Goal: Check status: Check status

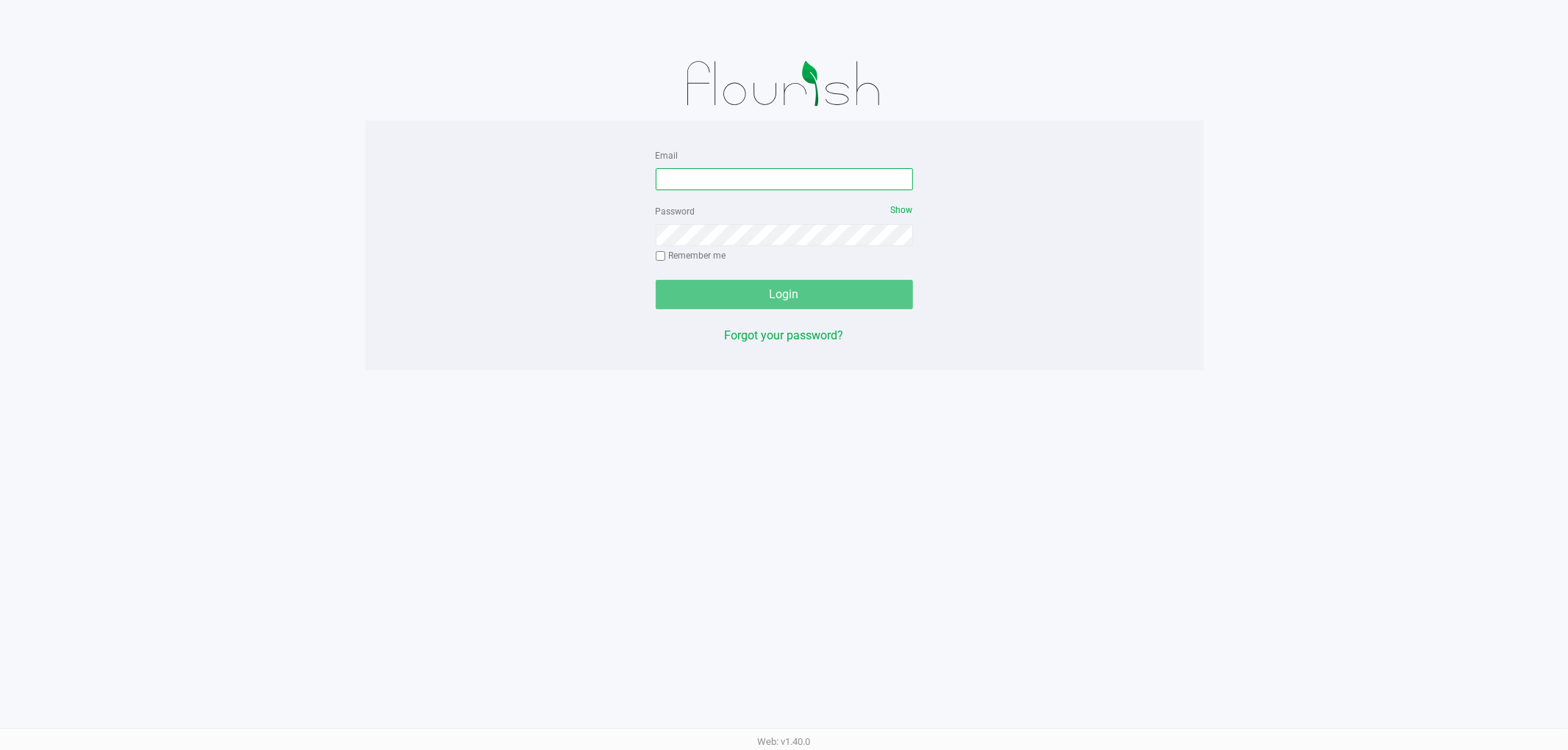
click at [743, 174] on input "Email" at bounding box center [784, 179] width 257 height 22
type input "jmcelroy@liveparallel.com"
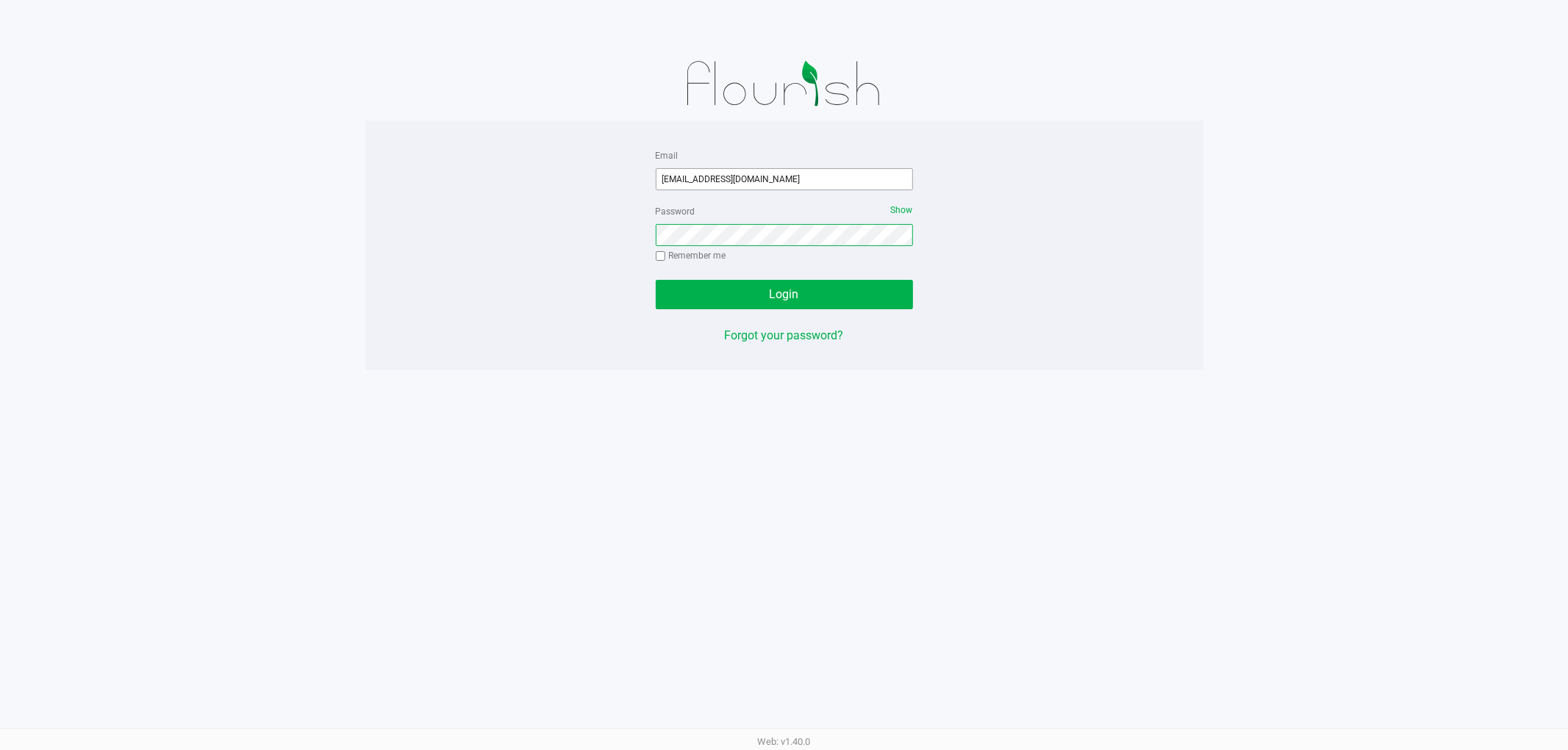
click at [655, 280] on button "Login" at bounding box center [784, 295] width 257 height 29
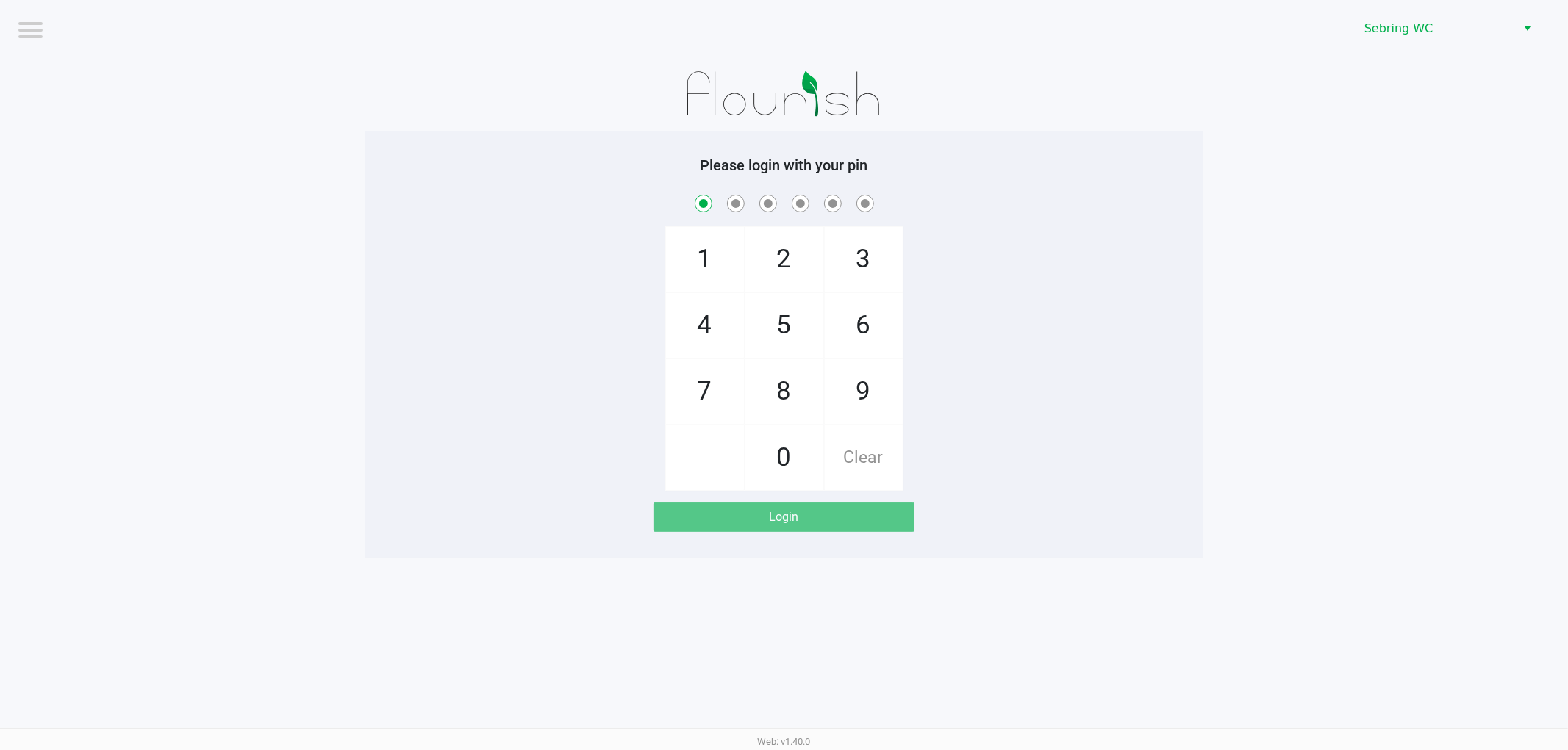
checkbox input "true"
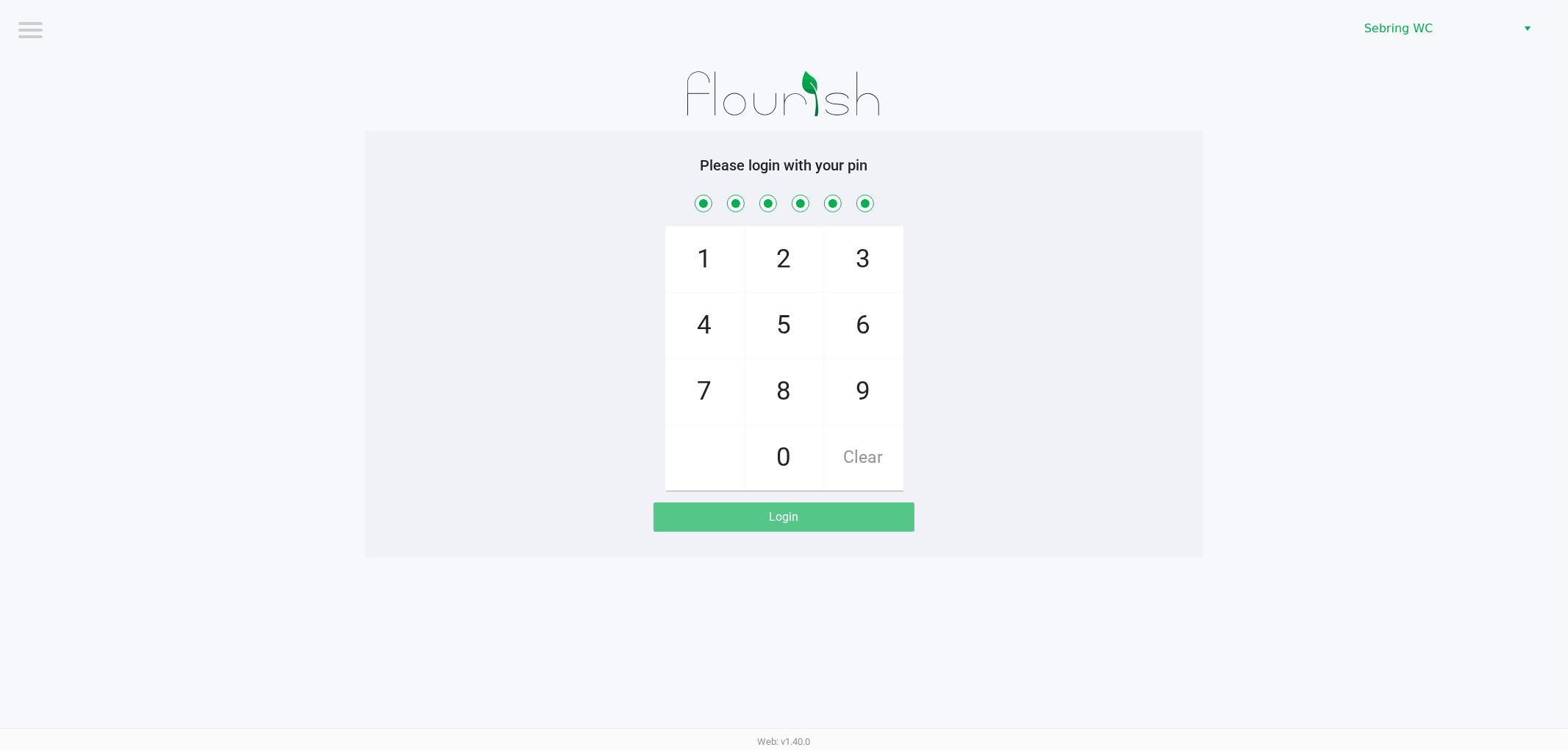
checkbox input "true"
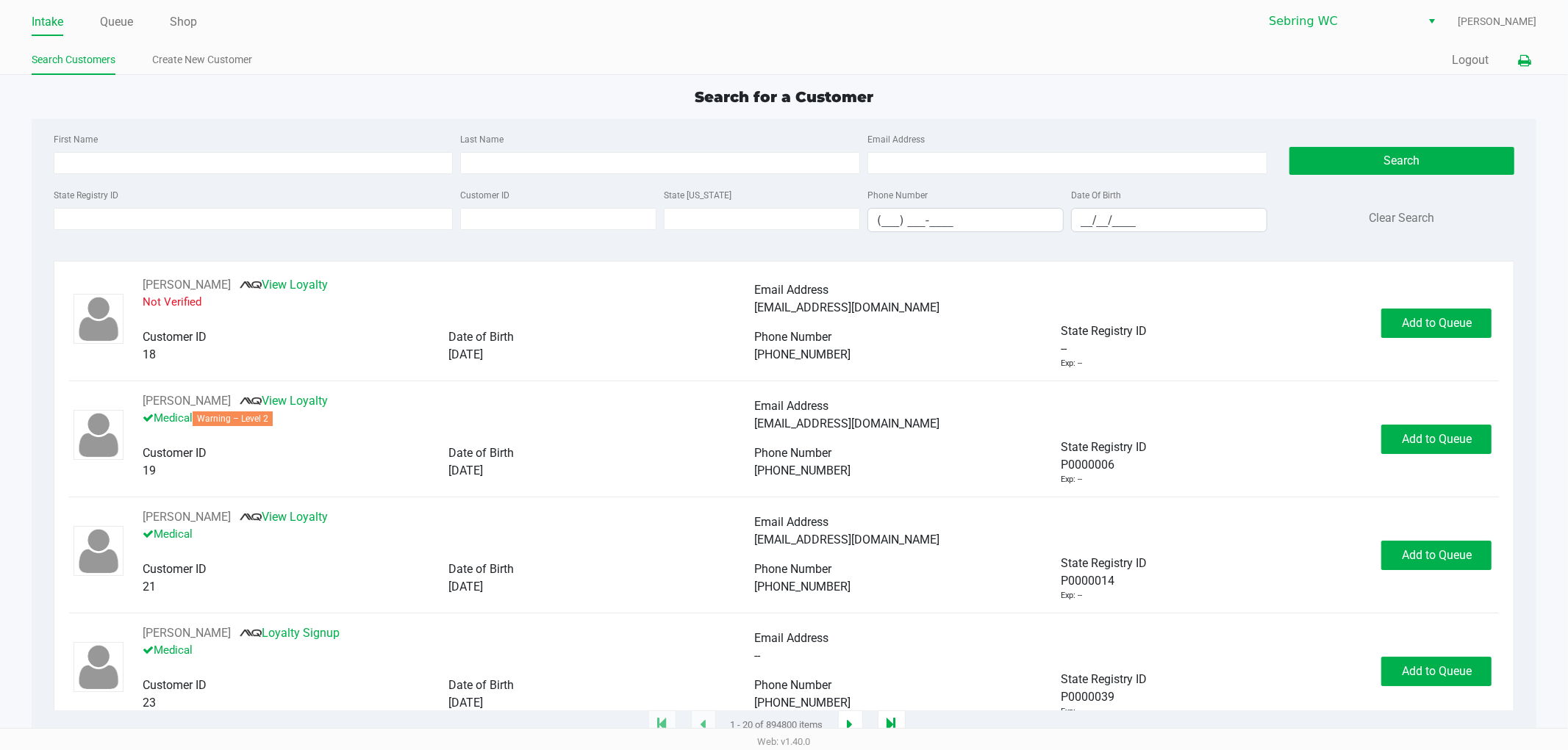
click at [1532, 56] on button at bounding box center [1523, 61] width 24 height 27
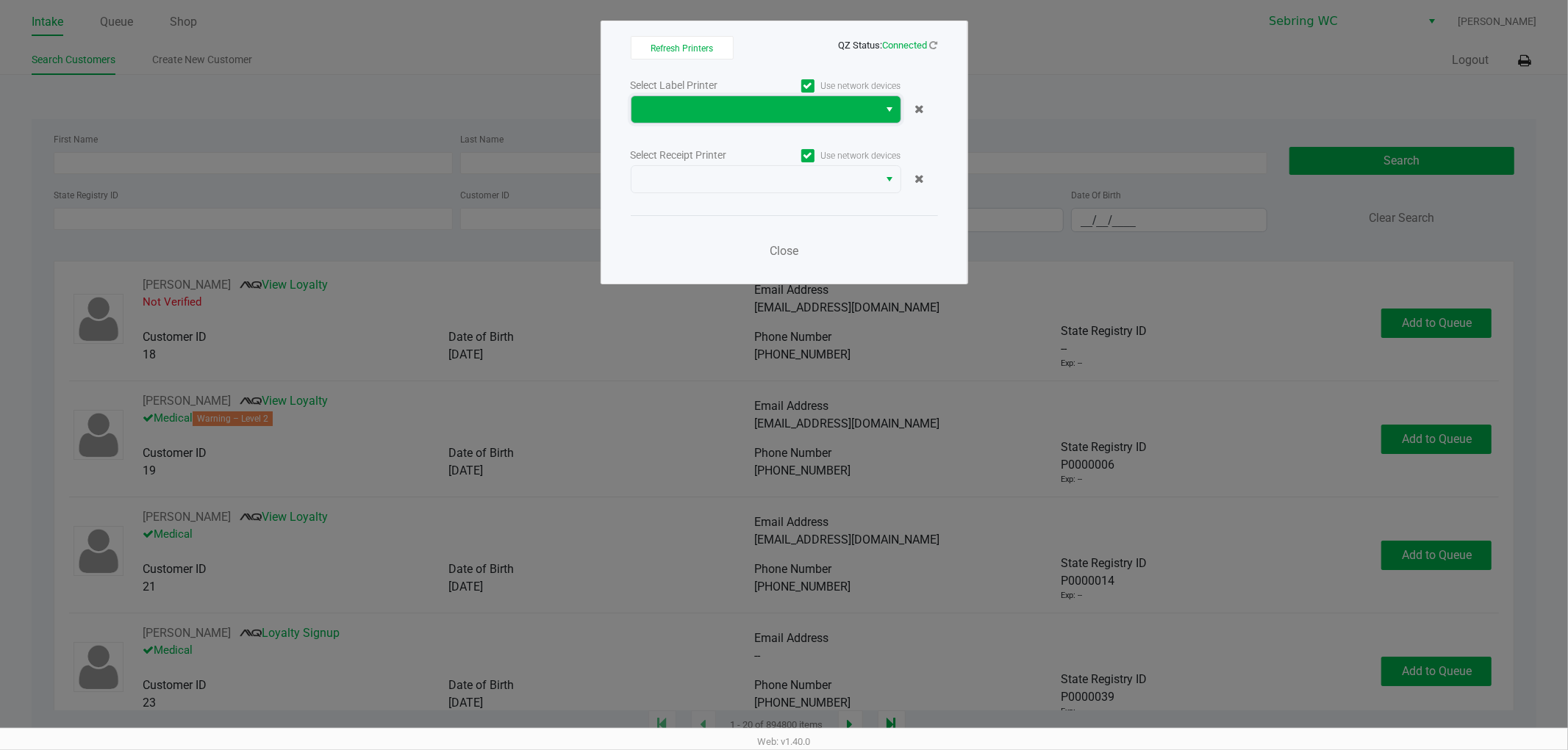
click at [774, 101] on span at bounding box center [755, 110] width 230 height 18
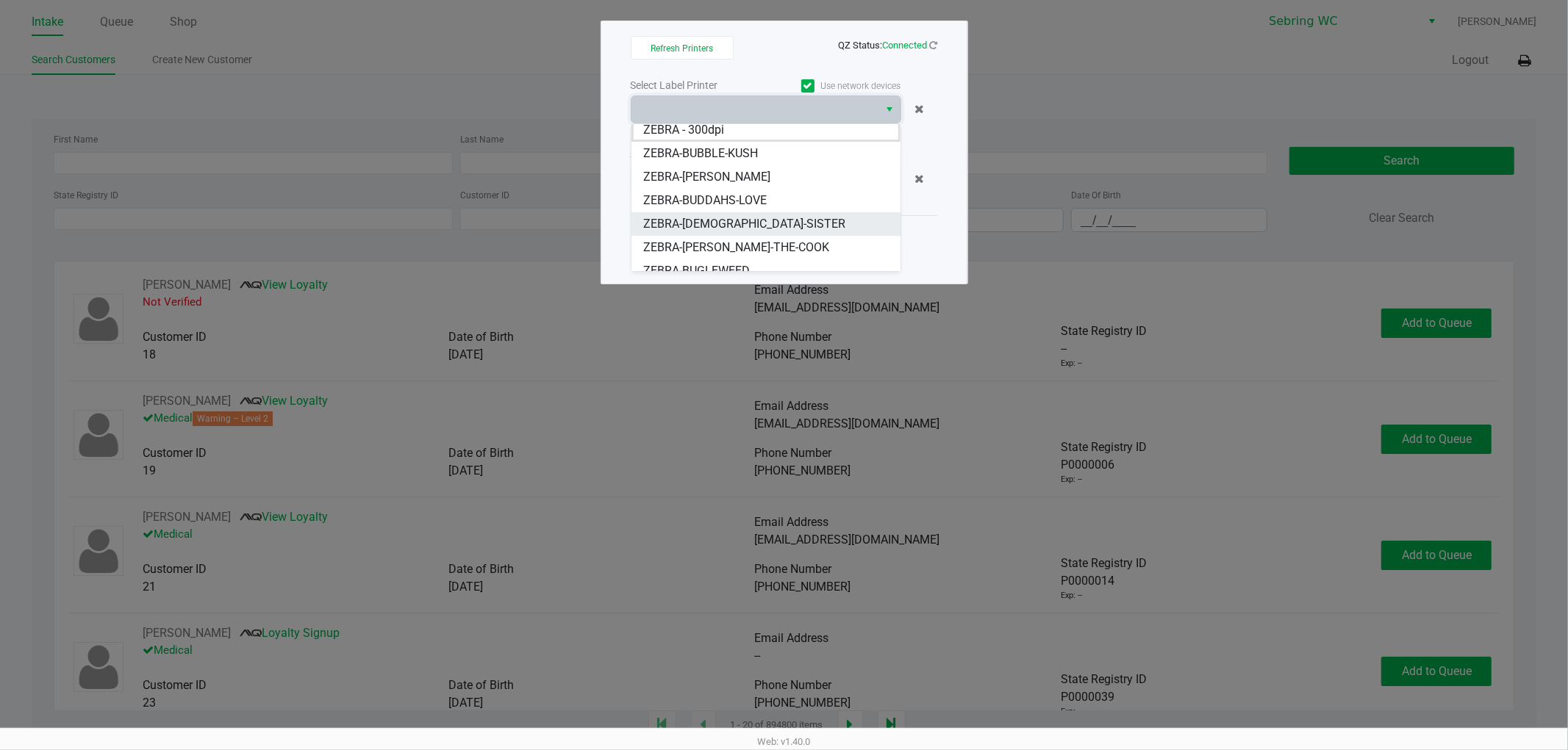
scroll to position [18, 0]
click at [692, 252] on span "ZEBRA-BUGLEWEED" at bounding box center [696, 260] width 106 height 18
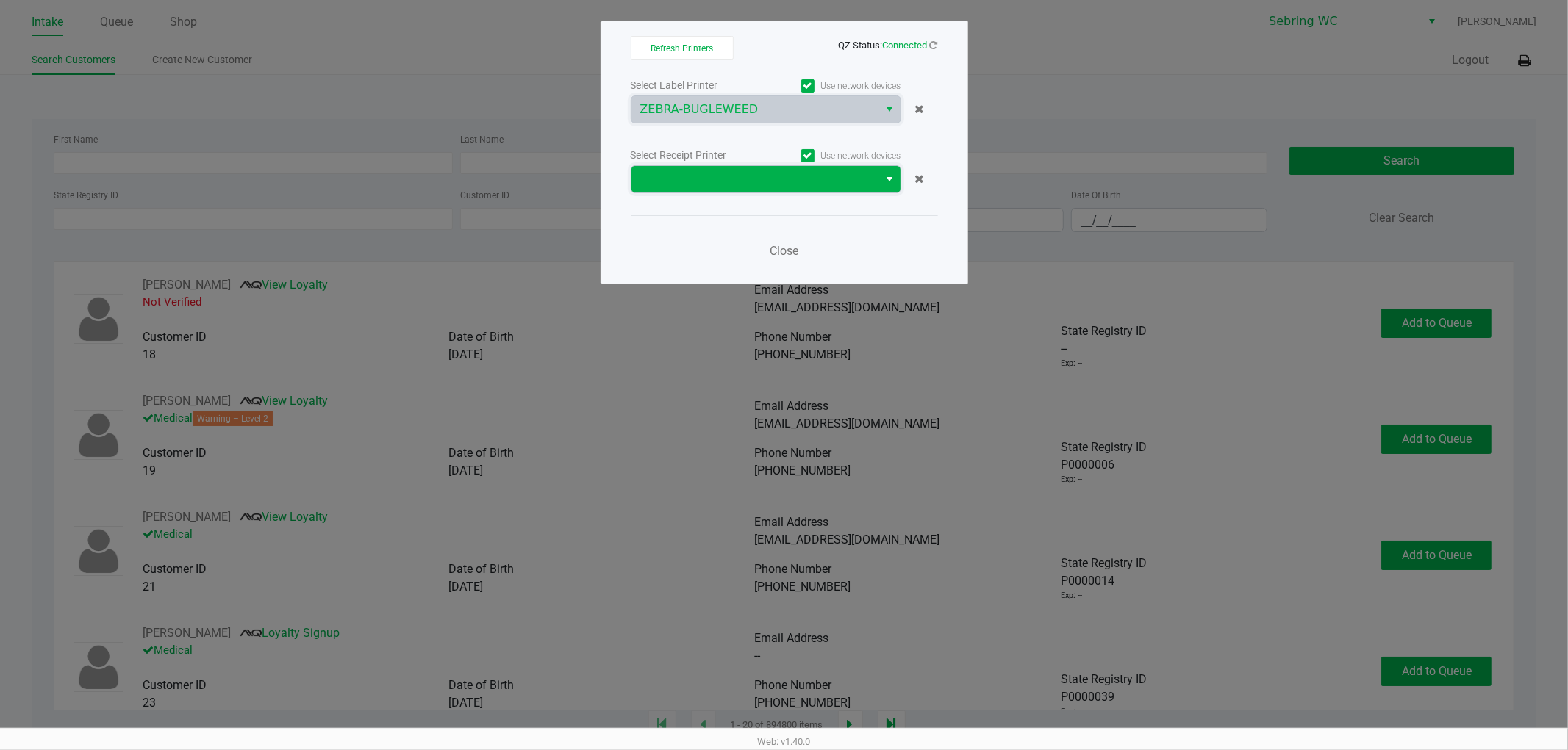
click at [701, 171] on span at bounding box center [755, 179] width 230 height 18
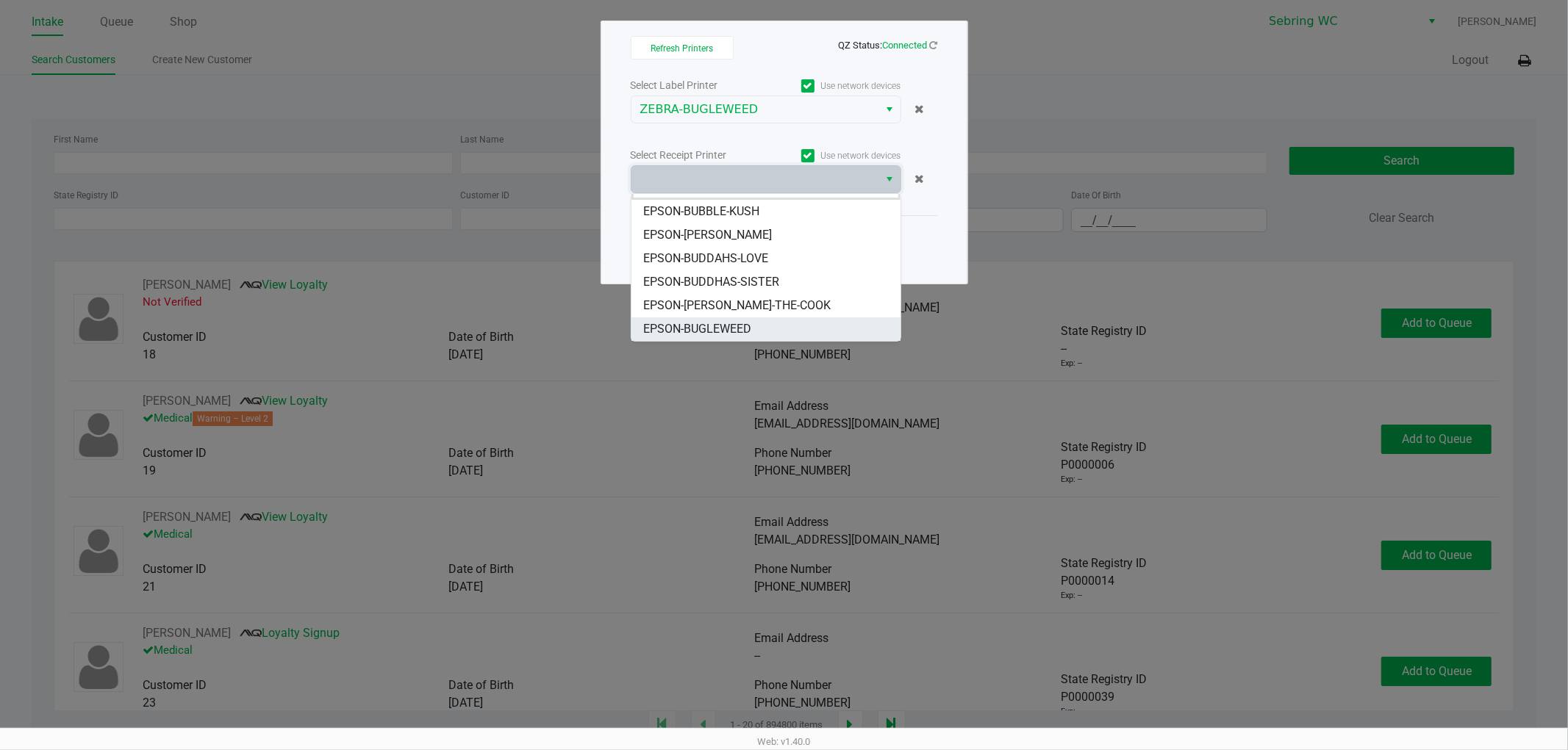
click at [701, 333] on span "EPSON-BUGLEWEED" at bounding box center [696, 329] width 108 height 18
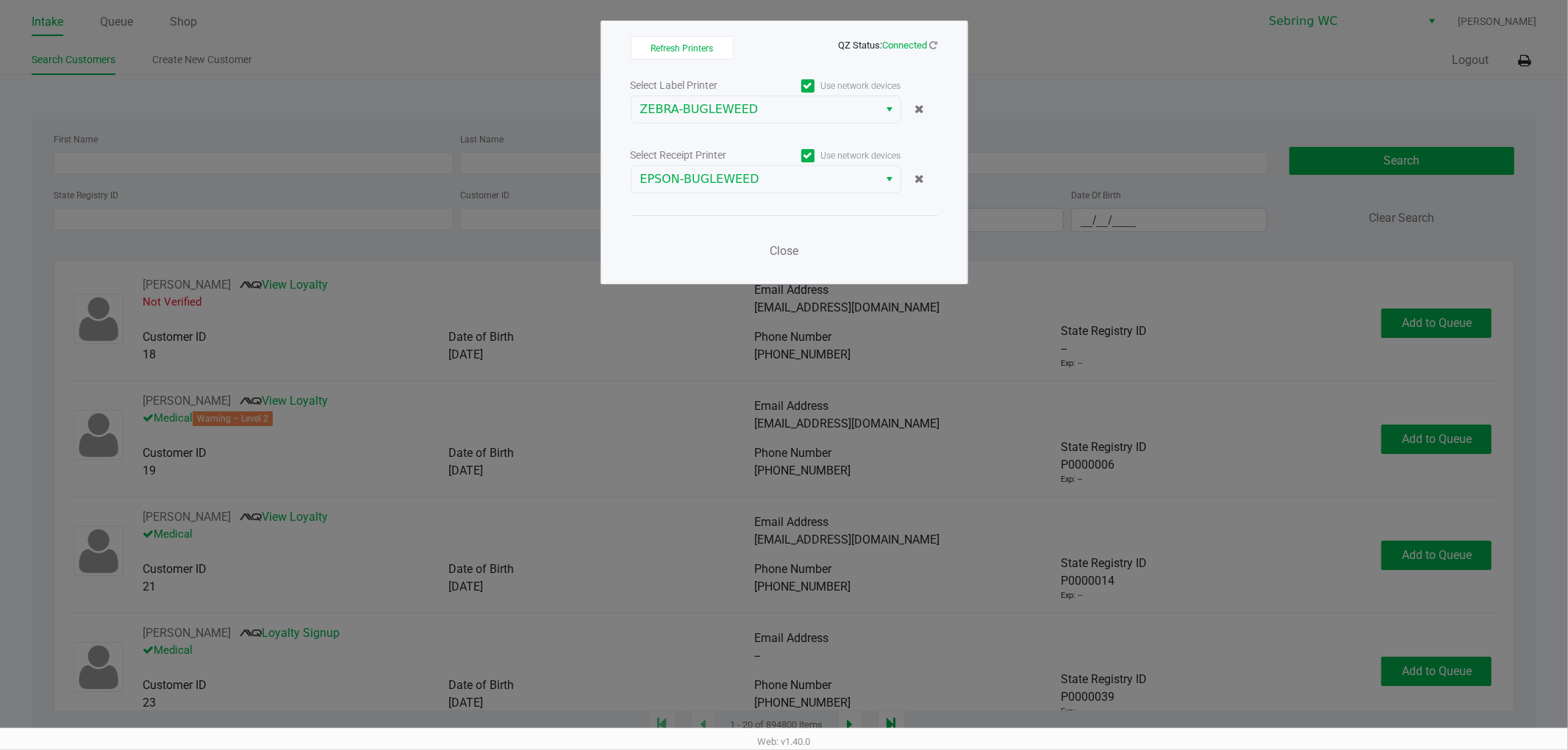
click at [885, 251] on div "Close" at bounding box center [784, 242] width 307 height 54
click at [794, 254] on span "Close" at bounding box center [784, 251] width 29 height 14
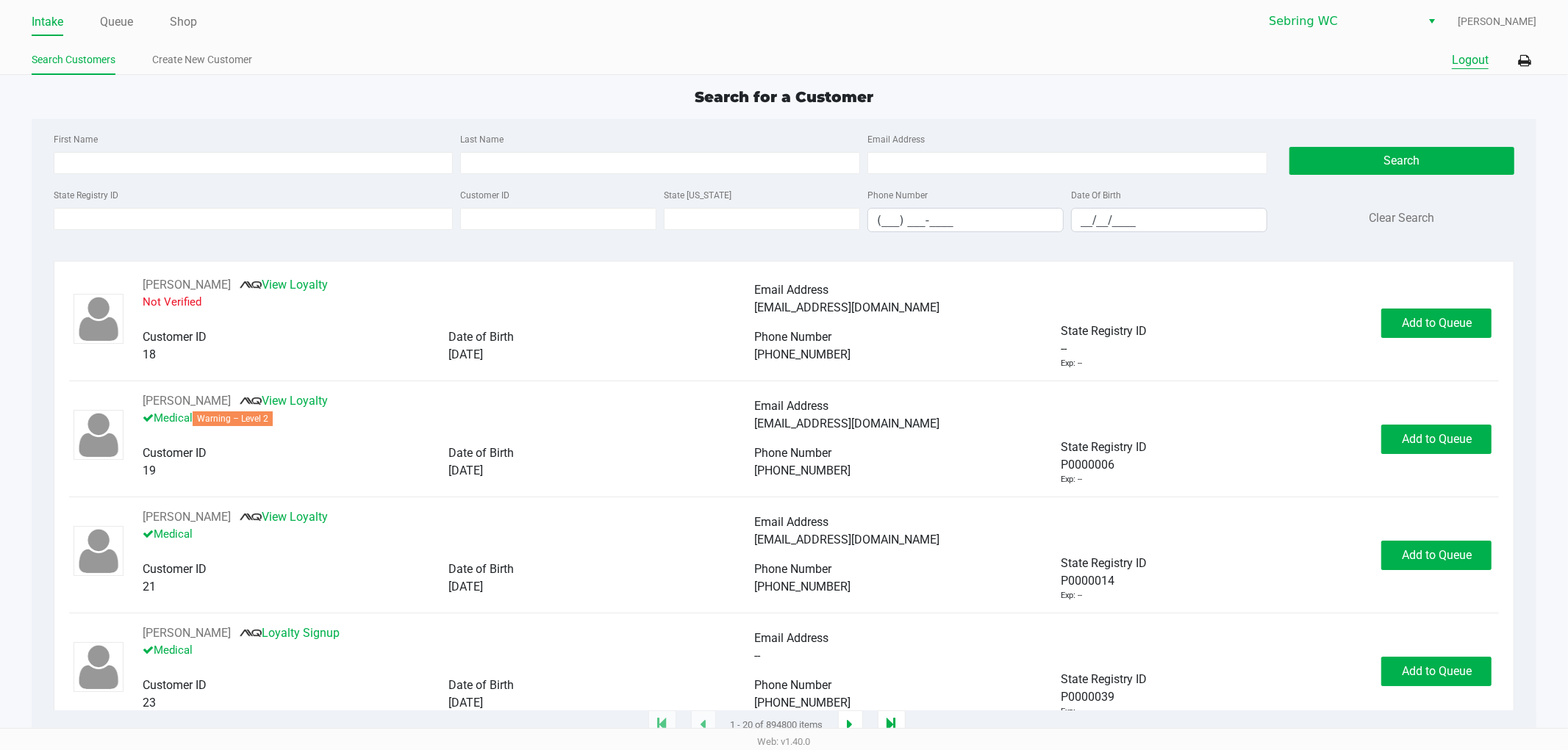
click at [1472, 60] on button "Logout" at bounding box center [1470, 61] width 37 height 18
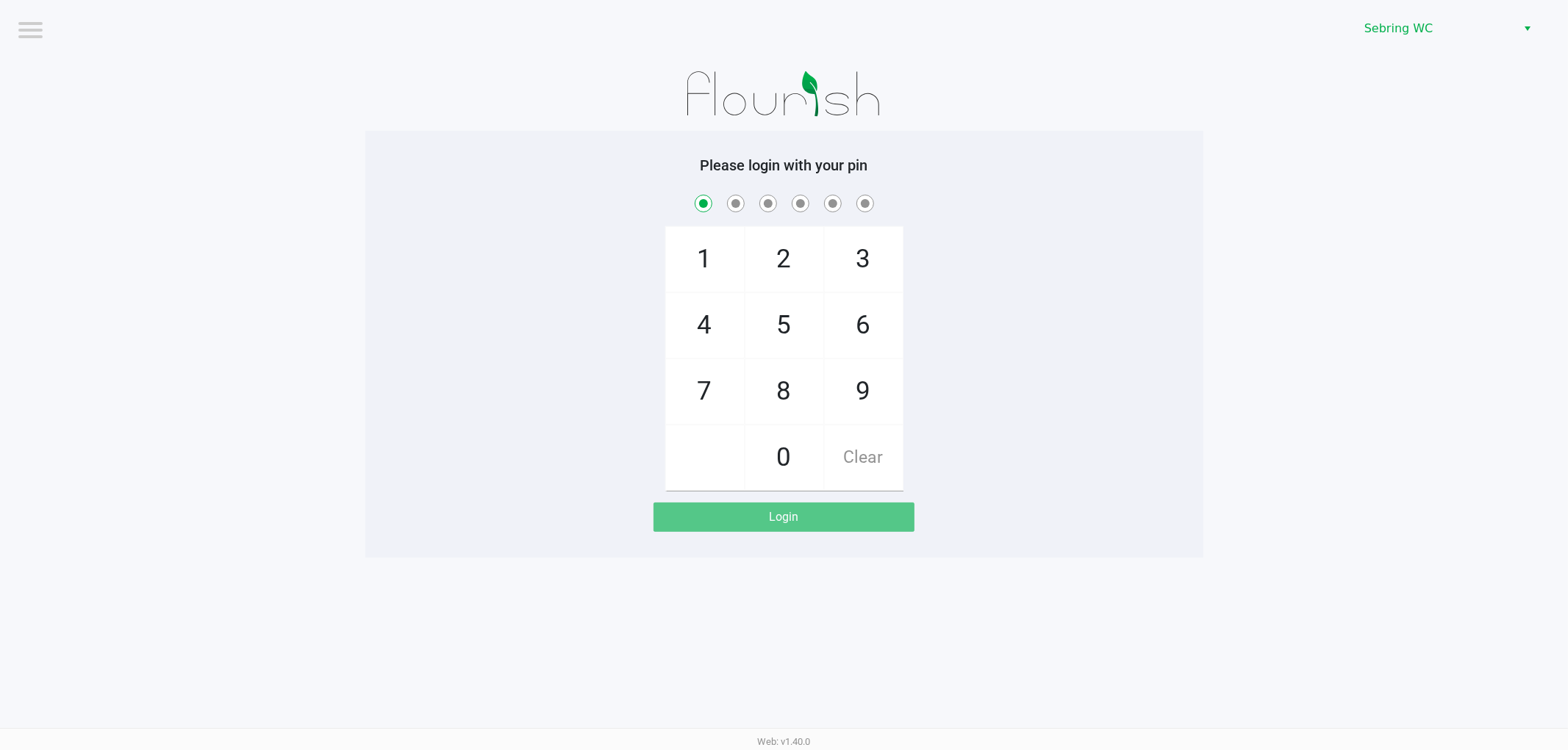
checkbox input "true"
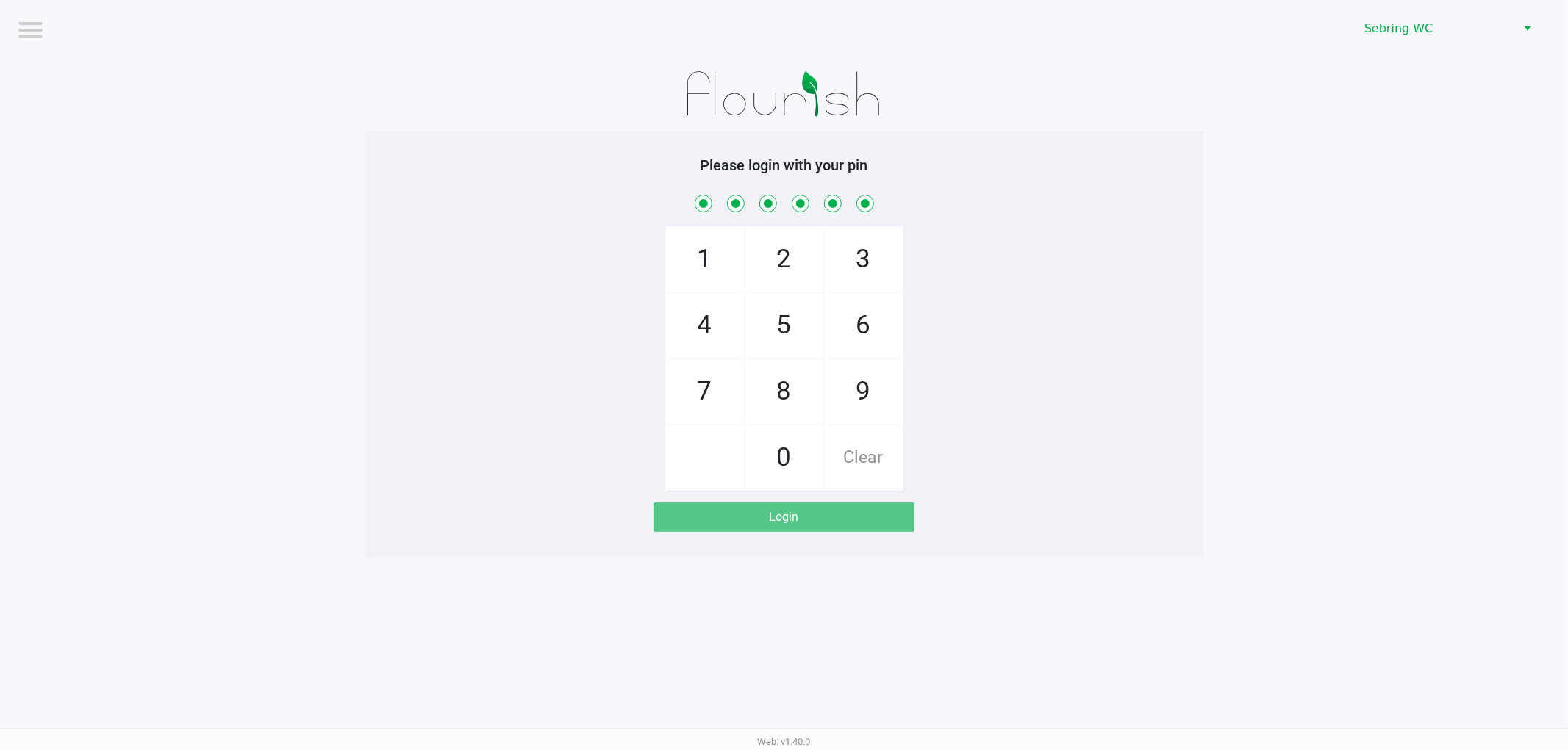
checkbox input "true"
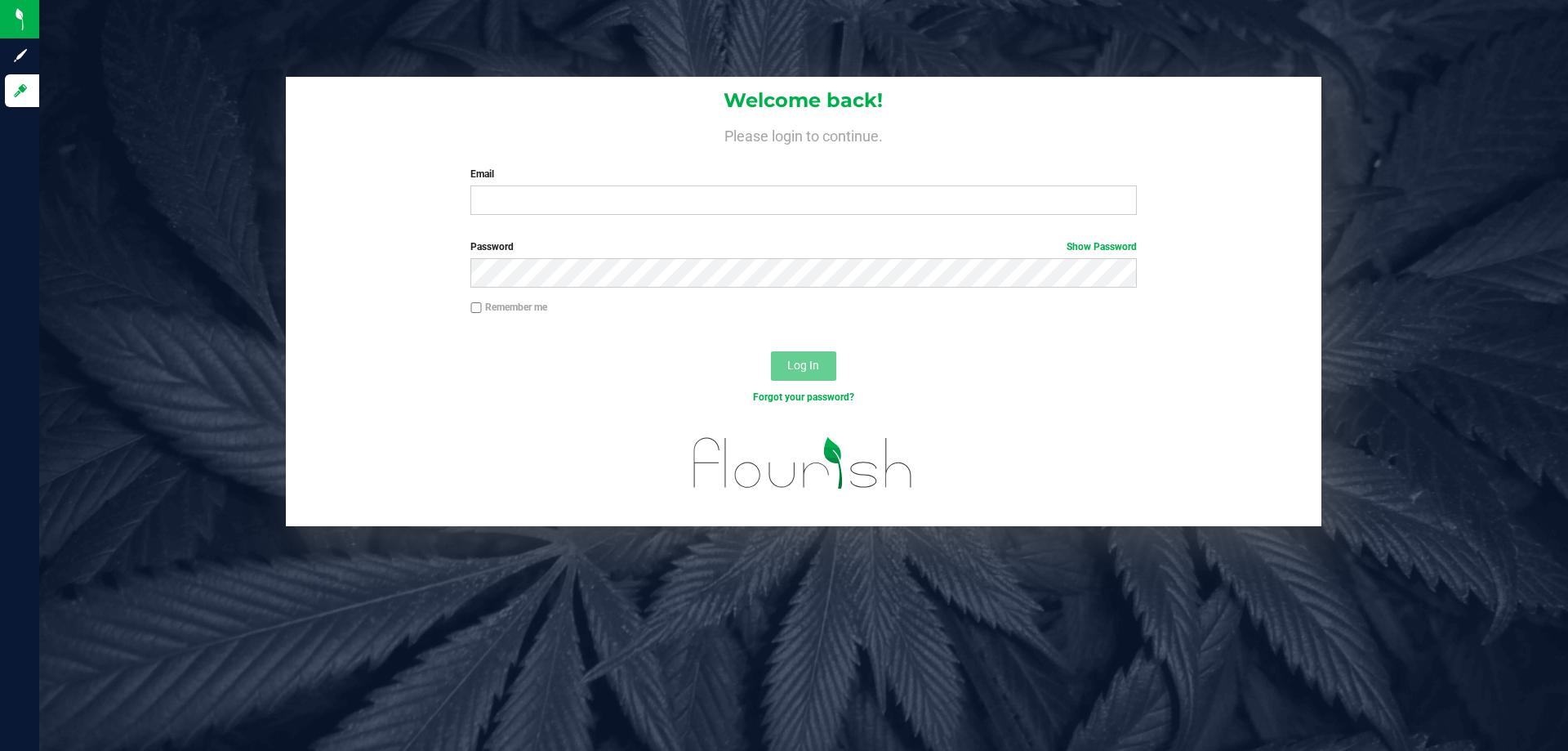
click at [643, 186] on div "Email Required Please format your email correctly." at bounding box center [803, 190] width 690 height 49
click at [629, 214] on input "Email" at bounding box center [802, 200] width 665 height 30
type input "[EMAIL_ADDRESS][DOMAIN_NAME]"
click at [771, 351] on button "Log In" at bounding box center [803, 366] width 65 height 30
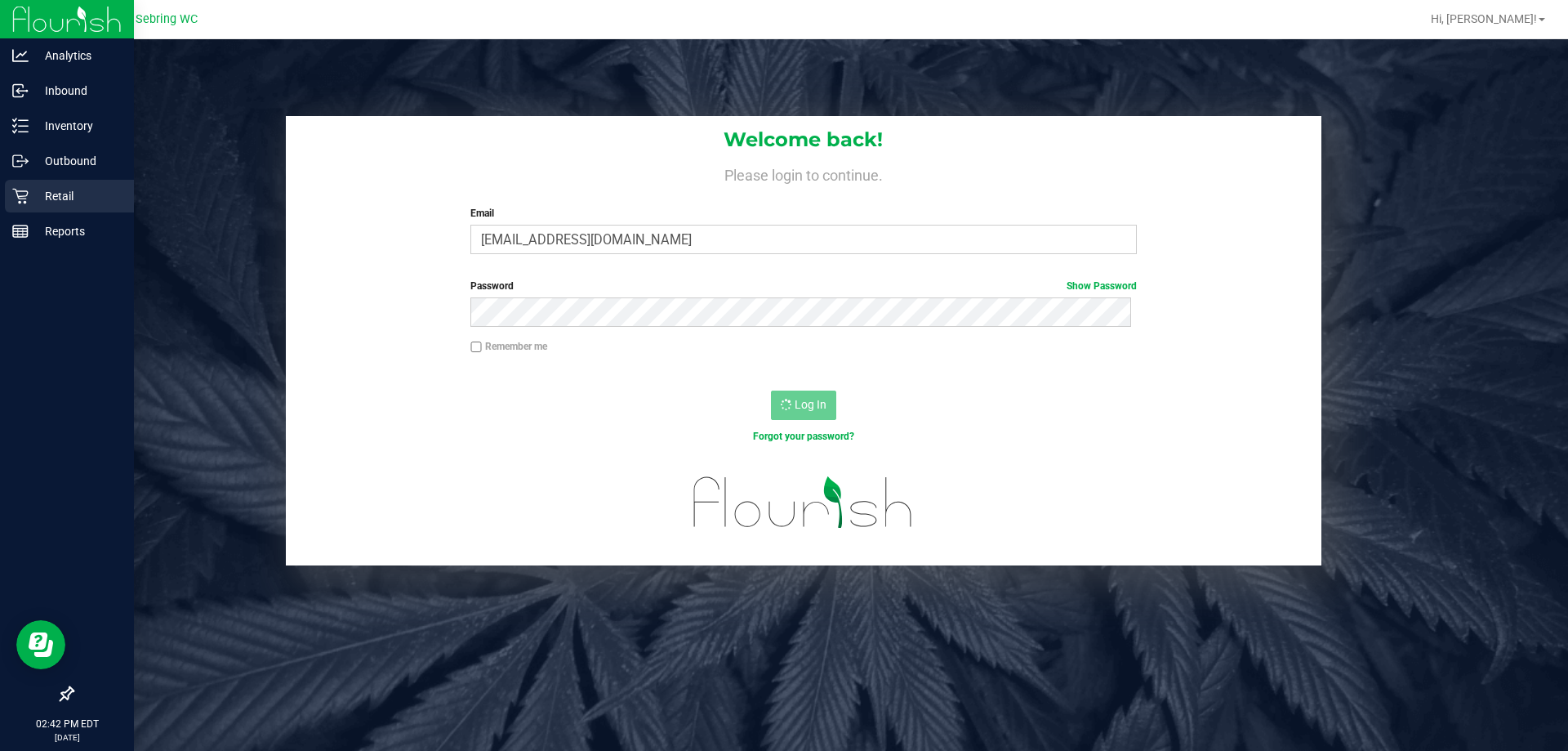
click at [2, 201] on link "Retail" at bounding box center [66, 196] width 134 height 35
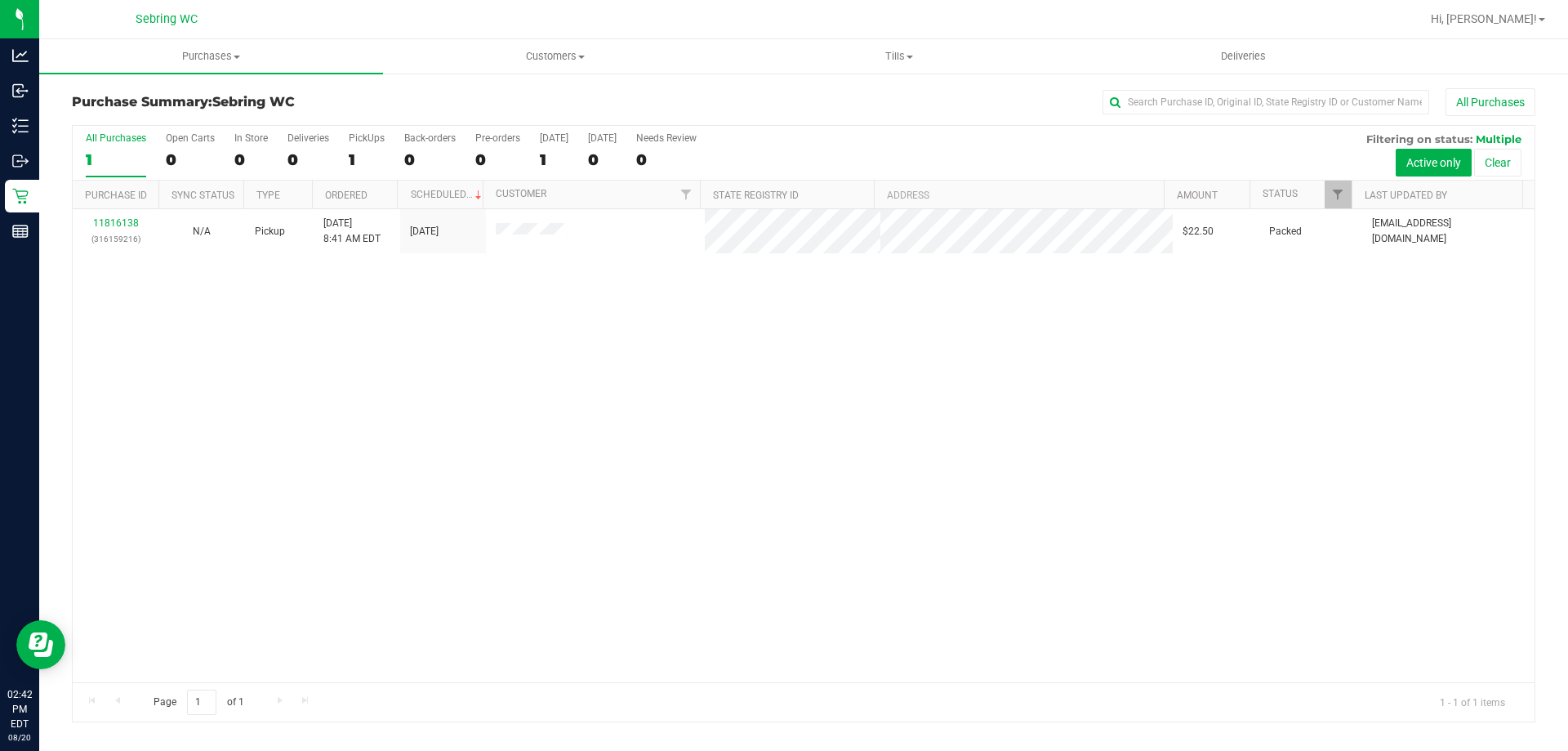
drag, startPoint x: 1111, startPoint y: 432, endPoint x: 1103, endPoint y: 429, distance: 8.5
click at [1109, 432] on div "11816138 (316159216) N/A Pickup 8/20/2025 8:41 AM EDT 8/20/2025 $22.50 Packed k…" at bounding box center [803, 445] width 1462 height 473
click at [190, 58] on span "Purchases" at bounding box center [211, 56] width 344 height 15
click at [135, 97] on span "Summary of purchases" at bounding box center [123, 98] width 168 height 14
click at [193, 54] on span "Purchases" at bounding box center [211, 56] width 344 height 15
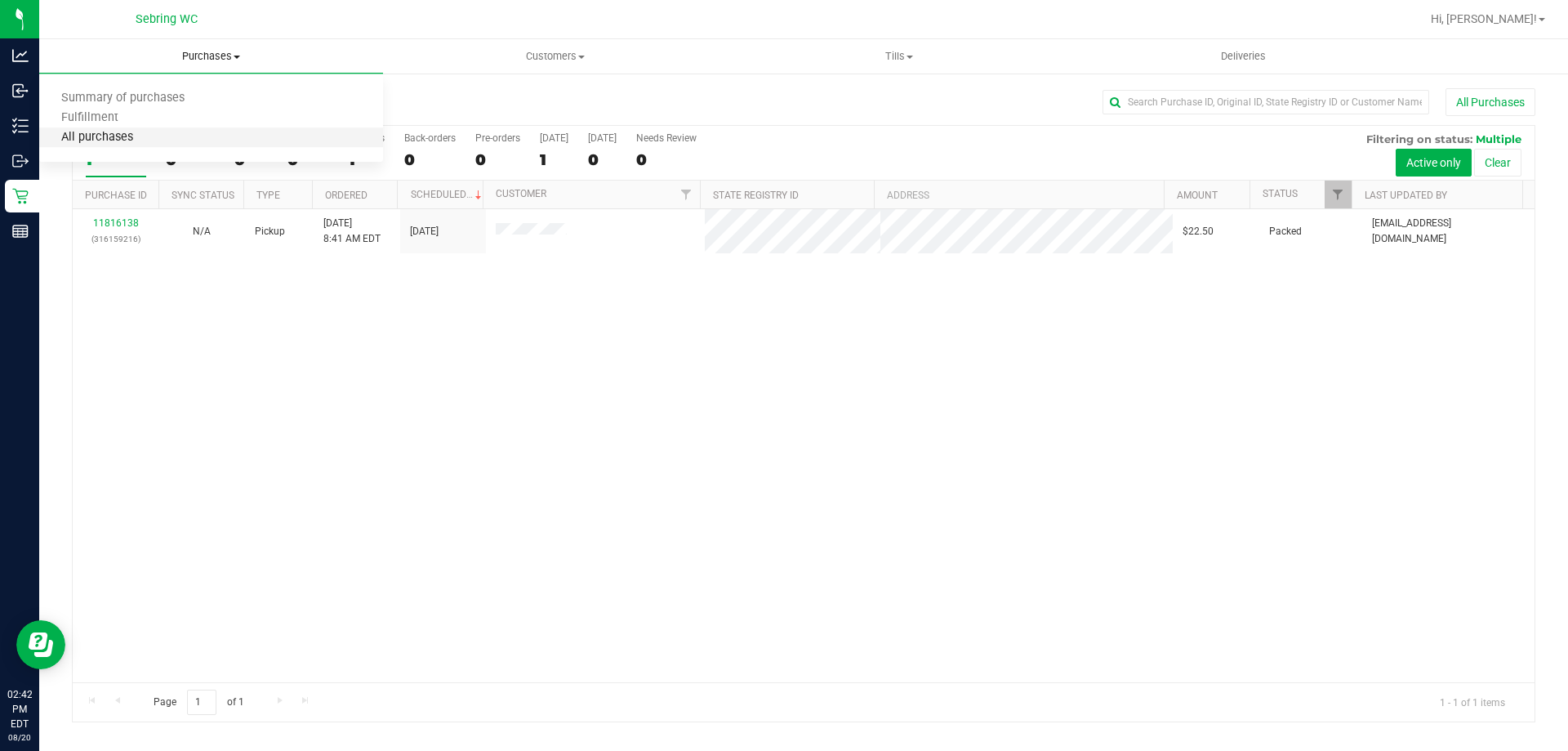
click at [119, 140] on span "All purchases" at bounding box center [97, 138] width 116 height 14
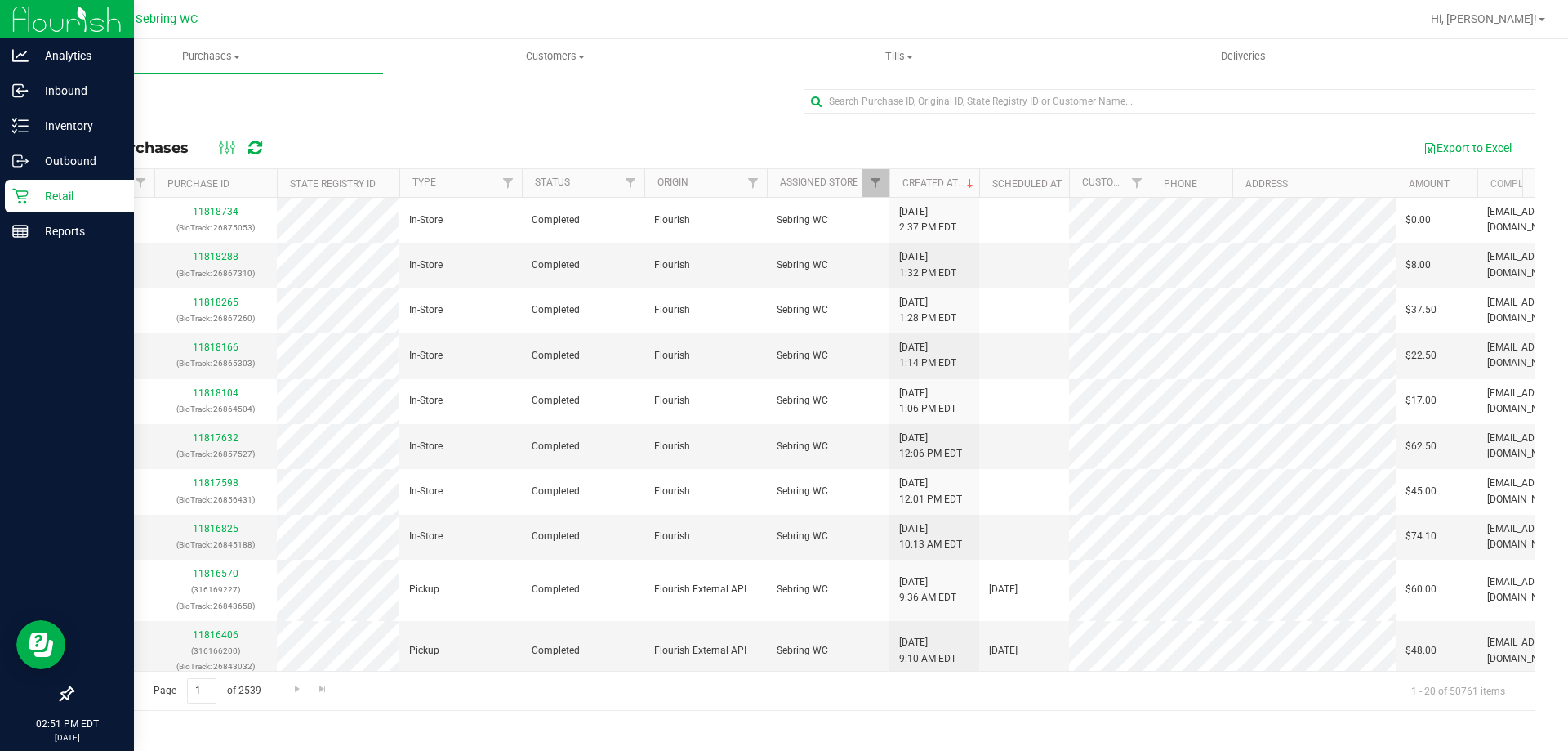
click at [89, 206] on div "Retail" at bounding box center [69, 195] width 129 height 33
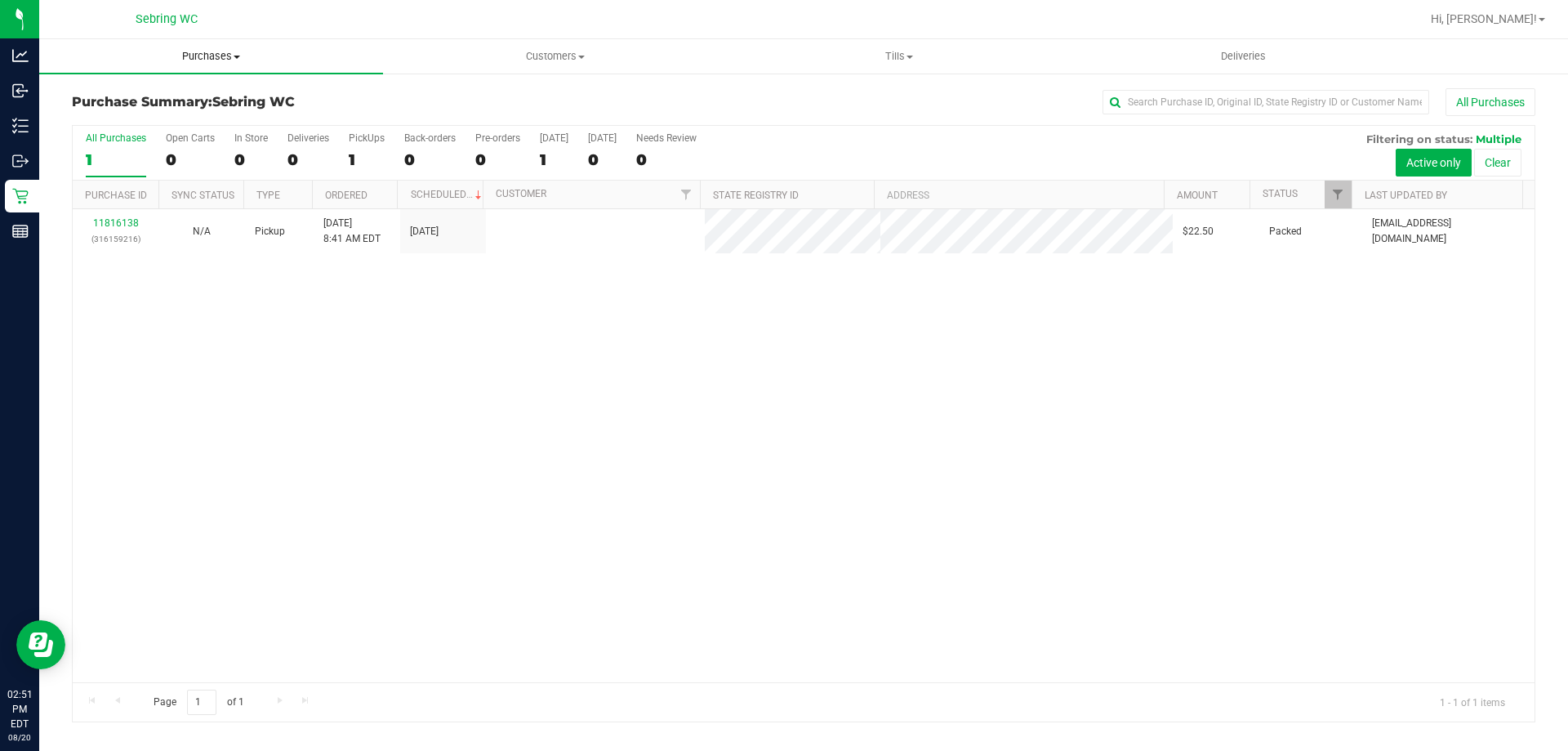
click at [232, 52] on span "Purchases" at bounding box center [211, 56] width 344 height 15
click at [164, 112] on li "Fulfillment" at bounding box center [211, 118] width 344 height 20
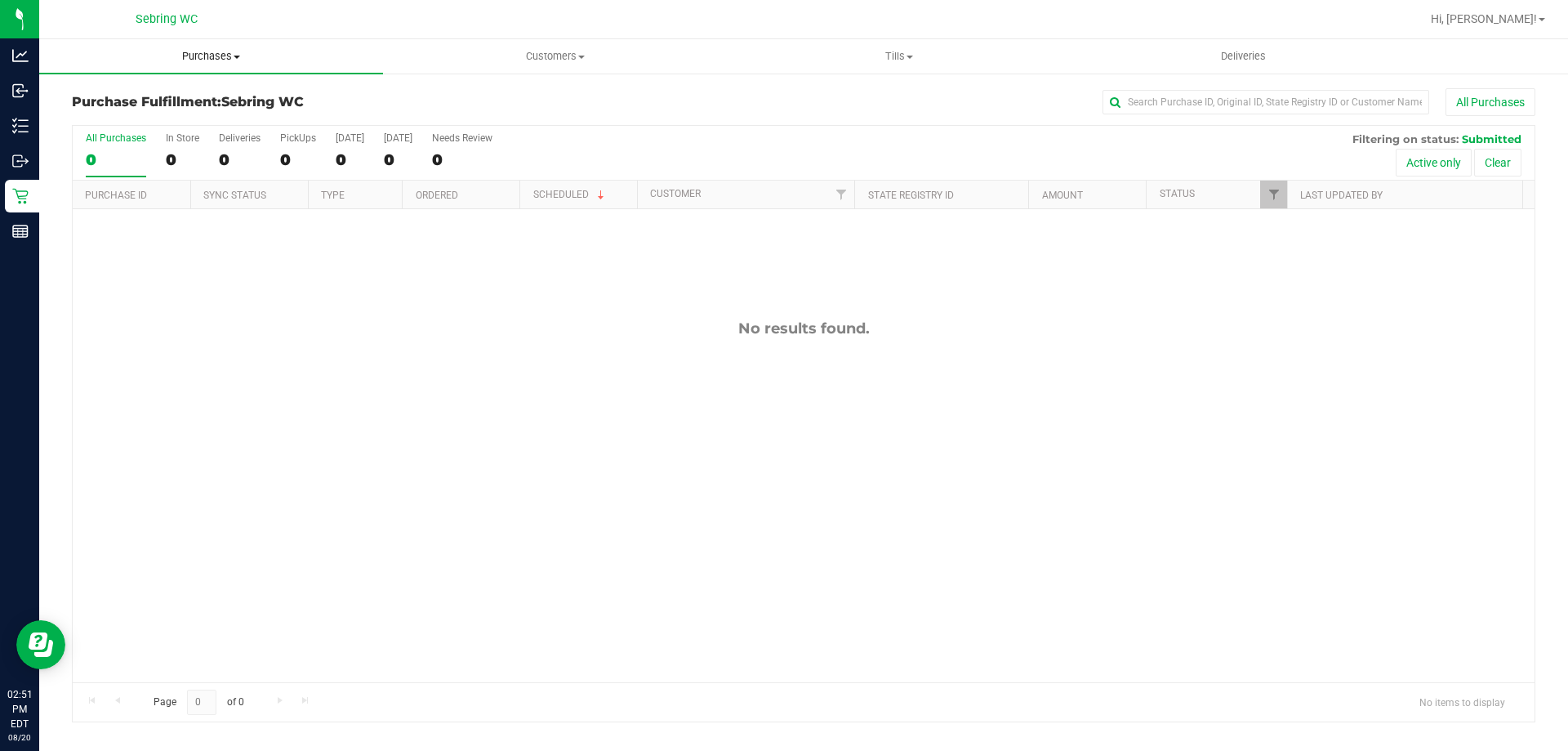
click at [211, 67] on uib-tab-heading "Purchases Summary of purchases Fulfillment All purchases" at bounding box center [211, 57] width 344 height 35
click at [180, 104] on span "Summary of purchases" at bounding box center [123, 98] width 168 height 14
